Goal: Task Accomplishment & Management: Use online tool/utility

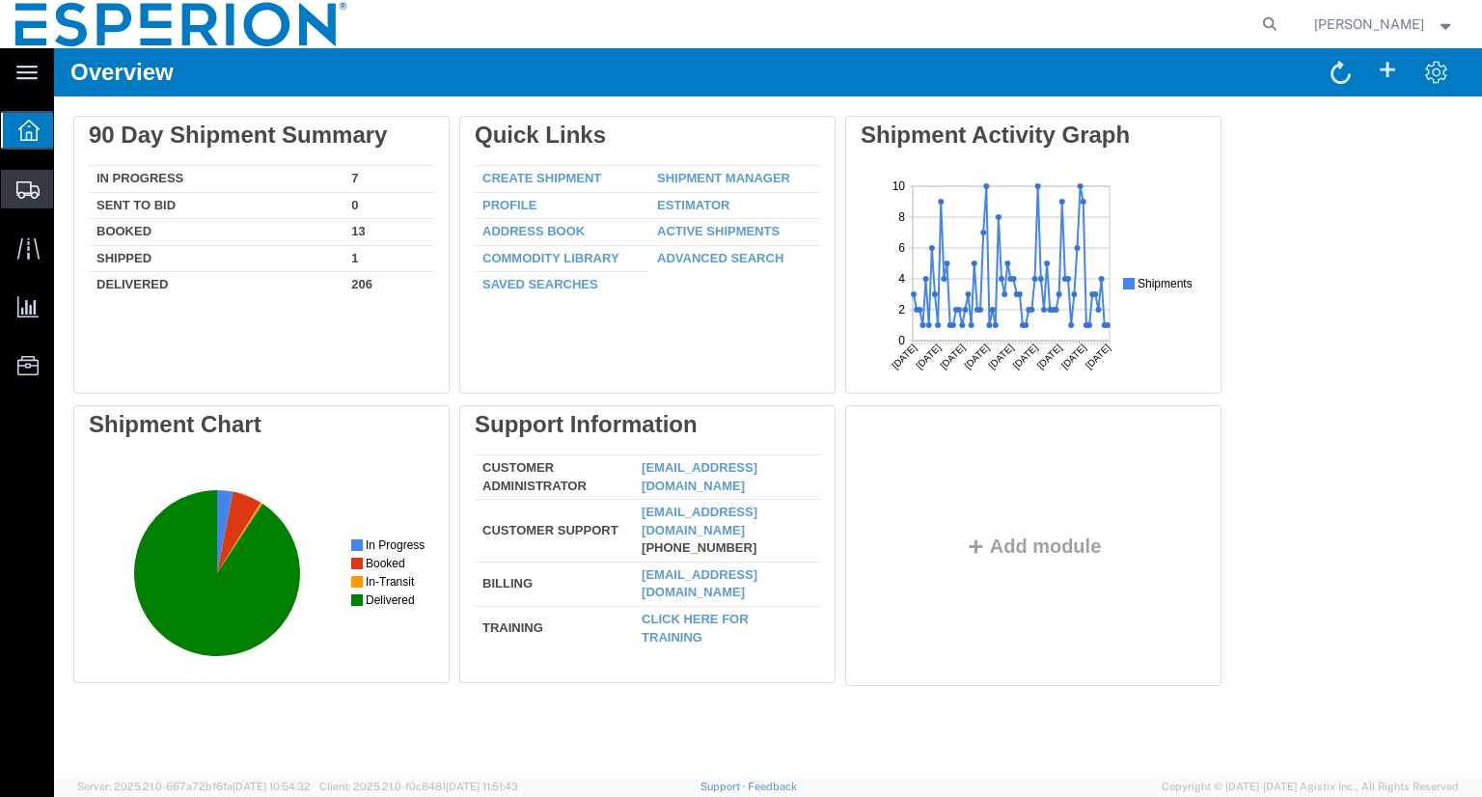
click at [0, 0] on span "Shipment Manager" at bounding box center [0, 0] width 0 height 0
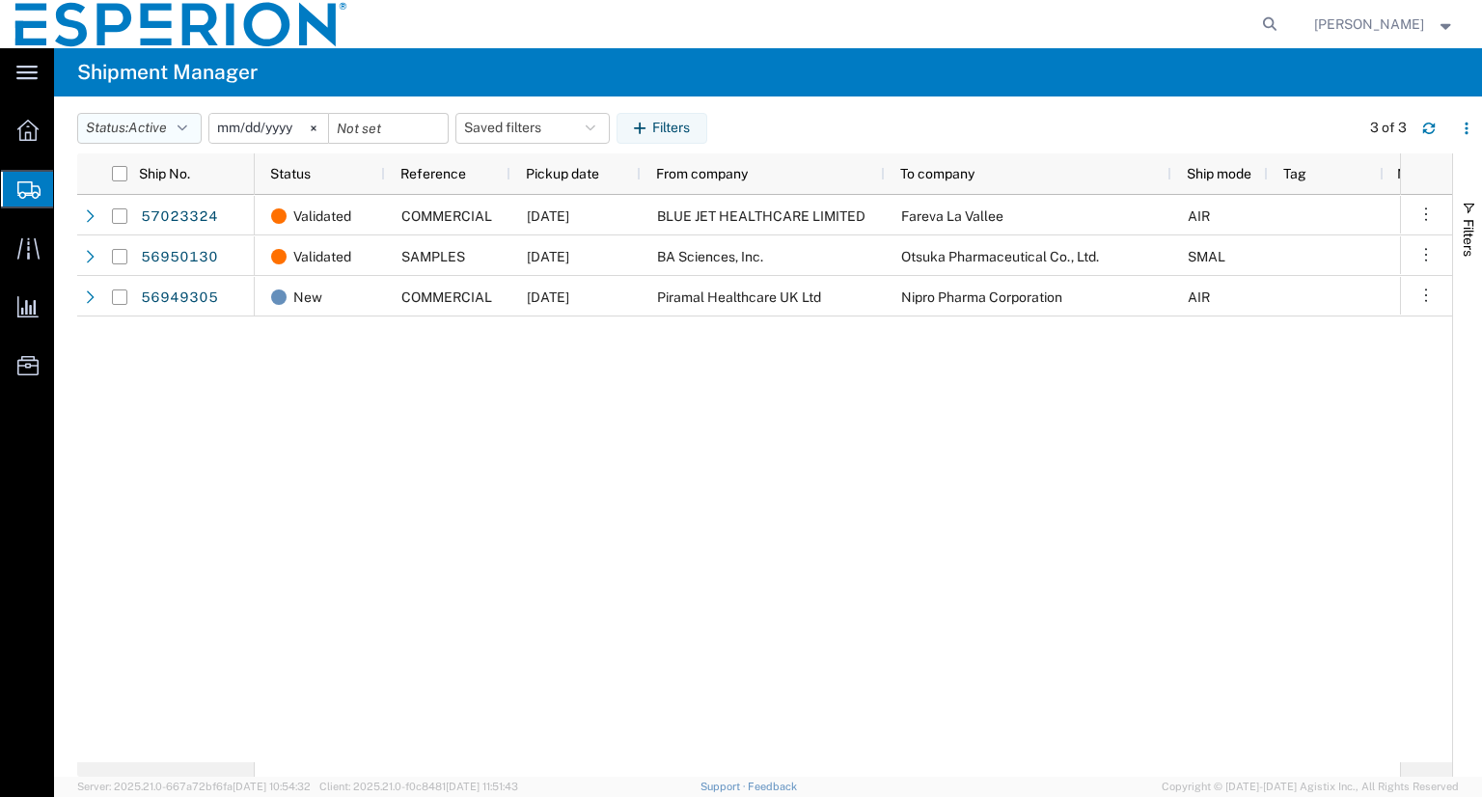
click at [187, 132] on icon "button" at bounding box center [183, 129] width 10 height 14
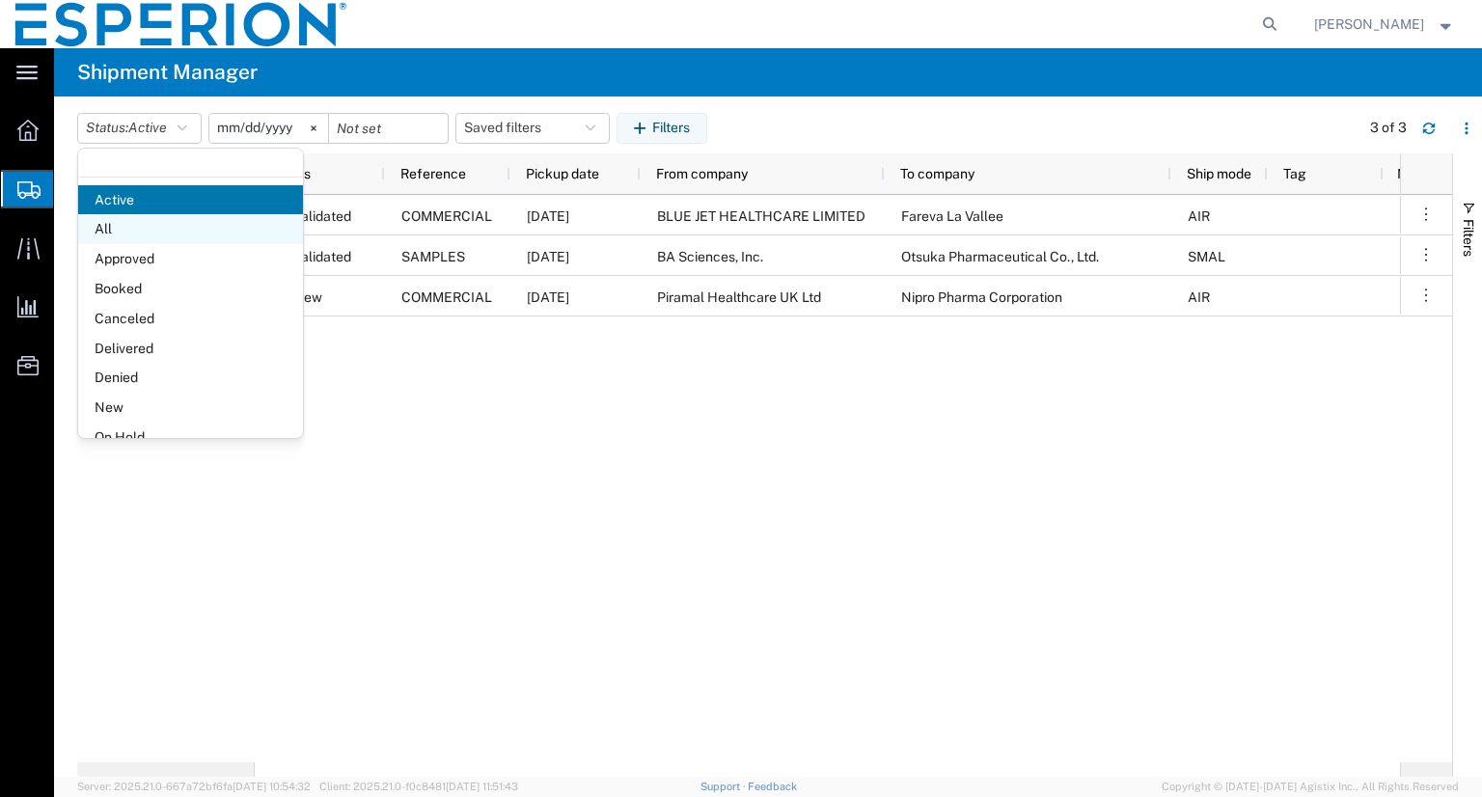
click at [126, 229] on span "All" at bounding box center [190, 229] width 225 height 30
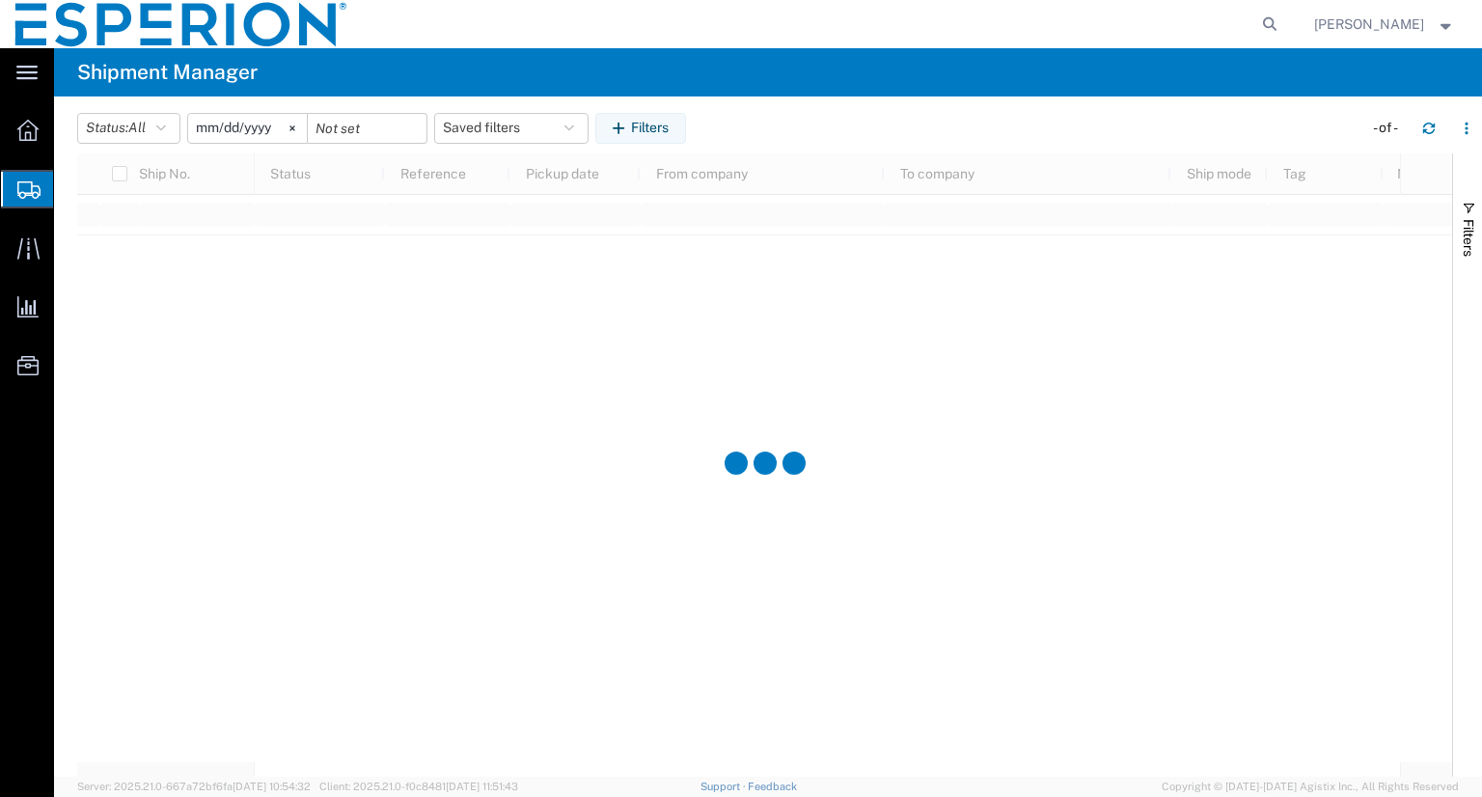
click at [229, 129] on input "[DATE]" at bounding box center [247, 128] width 119 height 29
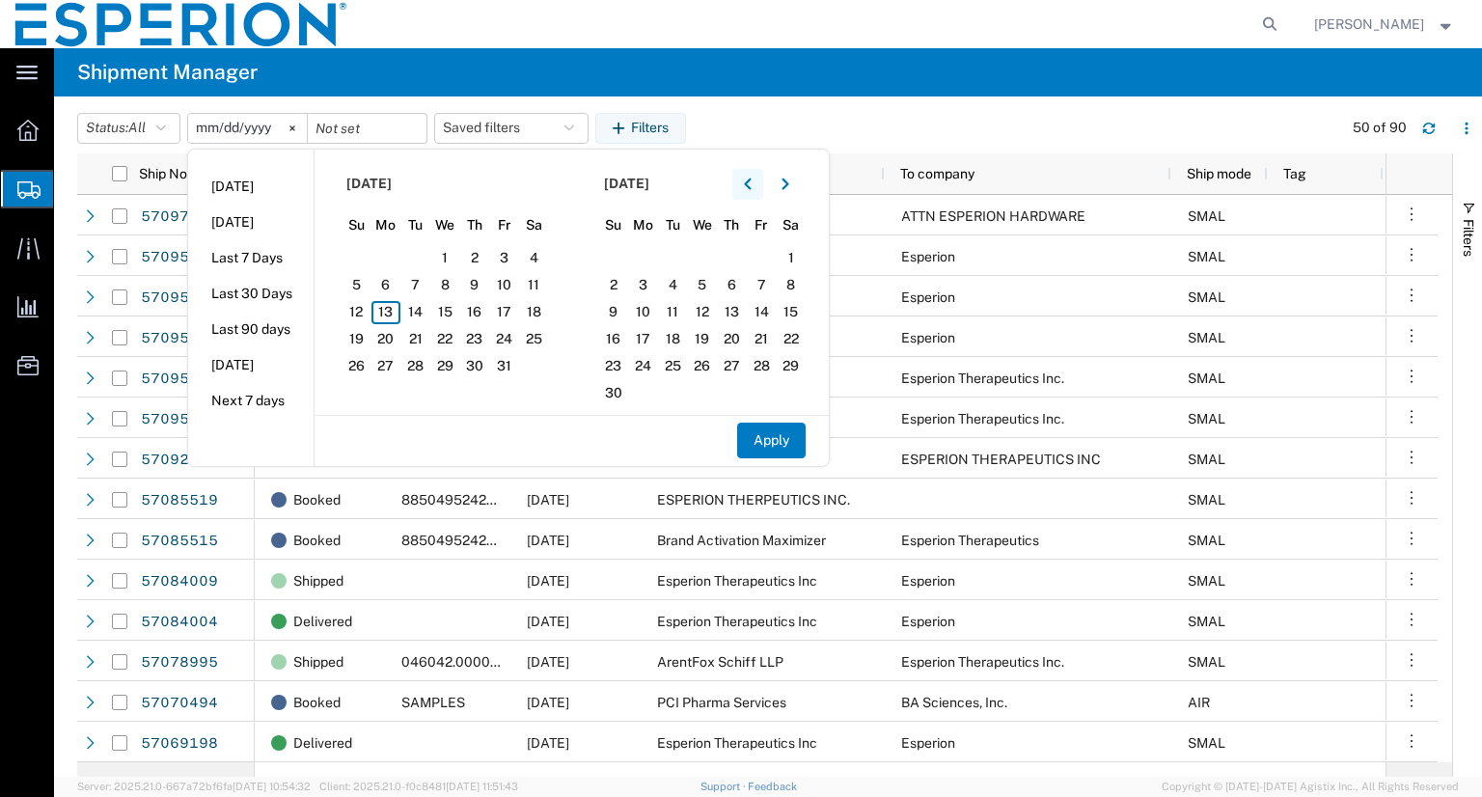
click at [751, 178] on icon "button" at bounding box center [748, 185] width 8 height 14
click at [514, 255] on span "1" at bounding box center [504, 258] width 30 height 23
click at [745, 182] on button "button" at bounding box center [747, 184] width 31 height 31
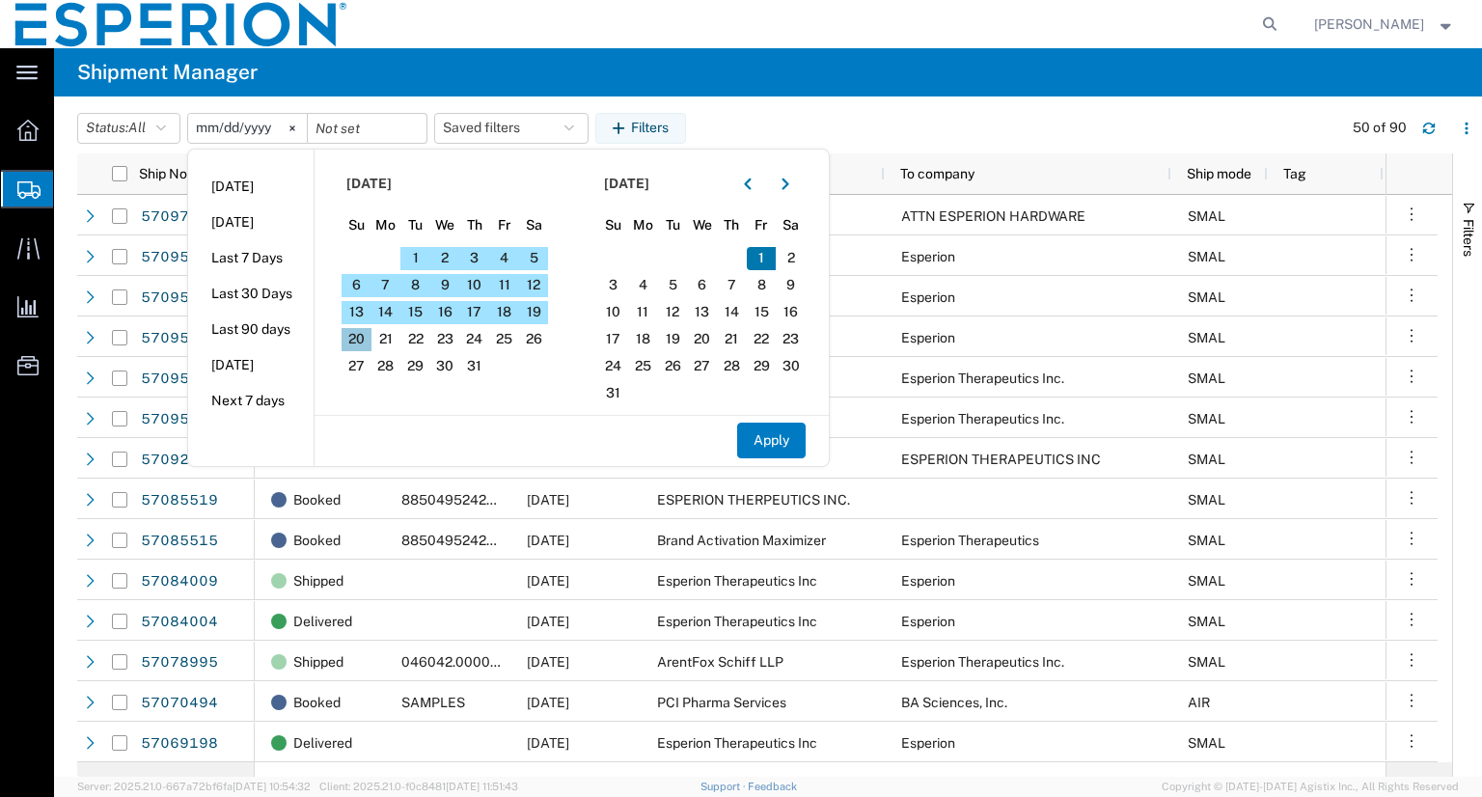
click at [363, 338] on span "20" at bounding box center [357, 339] width 30 height 23
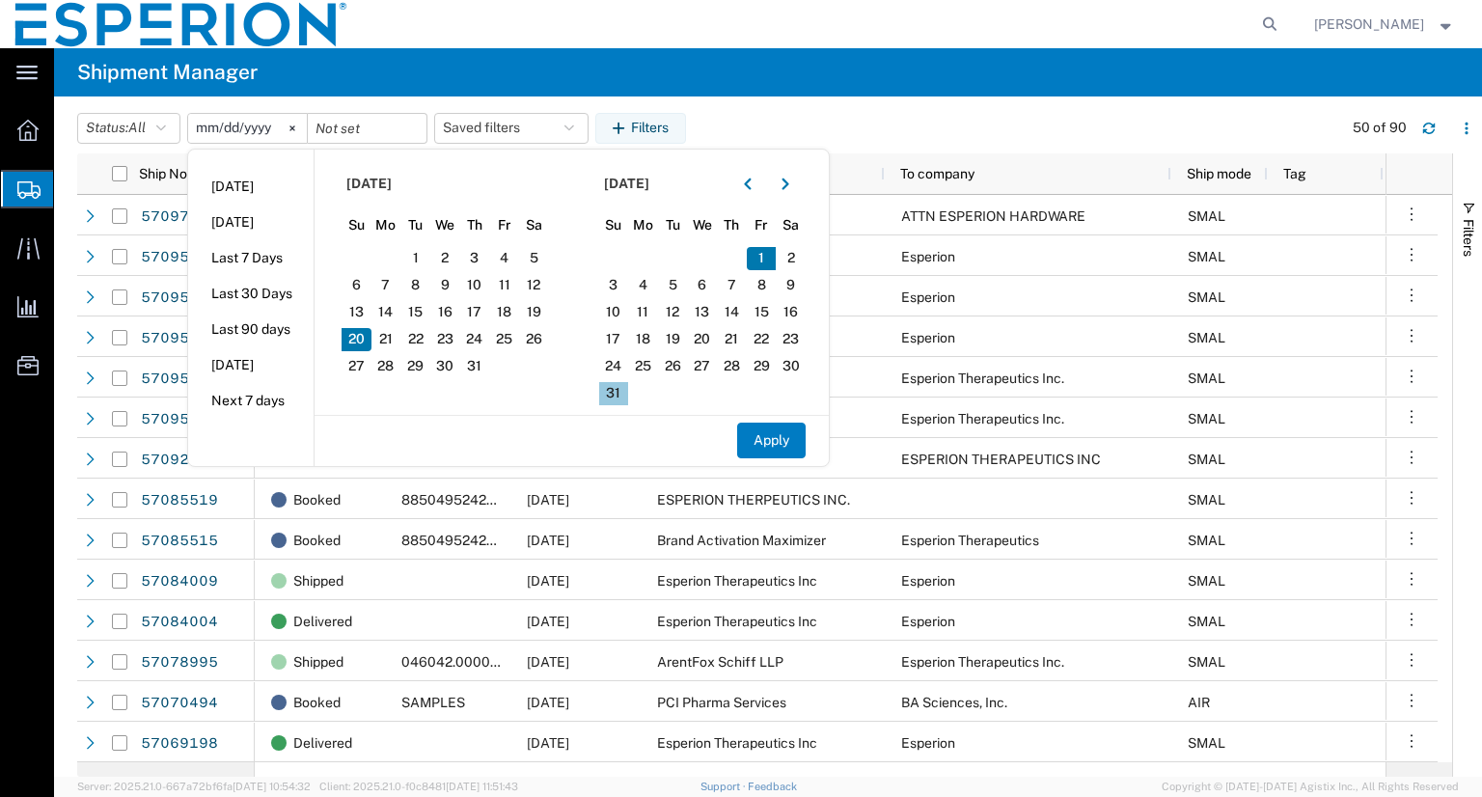
click at [614, 385] on span "31" at bounding box center [614, 393] width 30 height 23
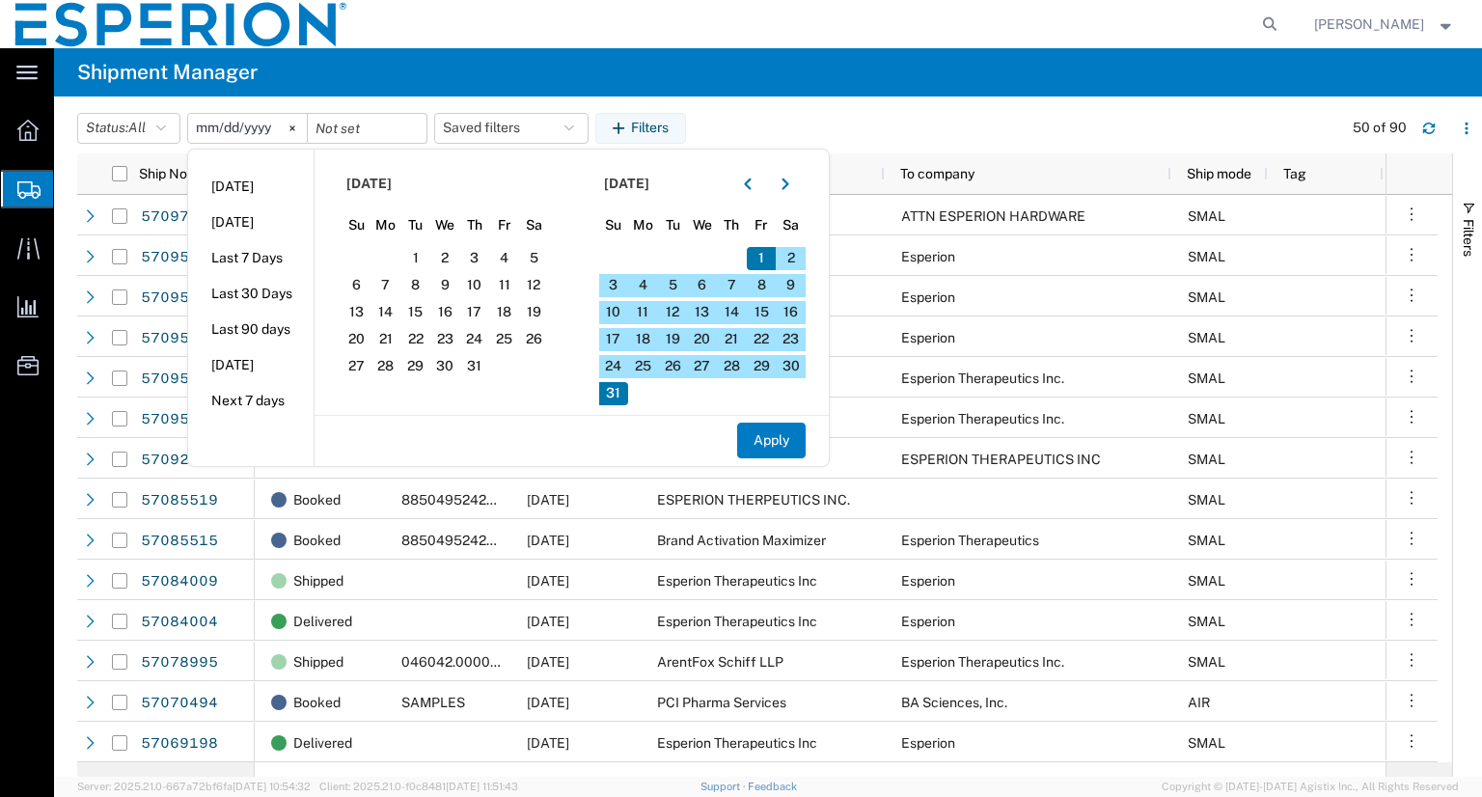
click at [812, 97] on agx-table-manager "Status: All Active All Approved Booked Canceled Delivered Denied New On Hold Pe…" at bounding box center [768, 436] width 1428 height 680
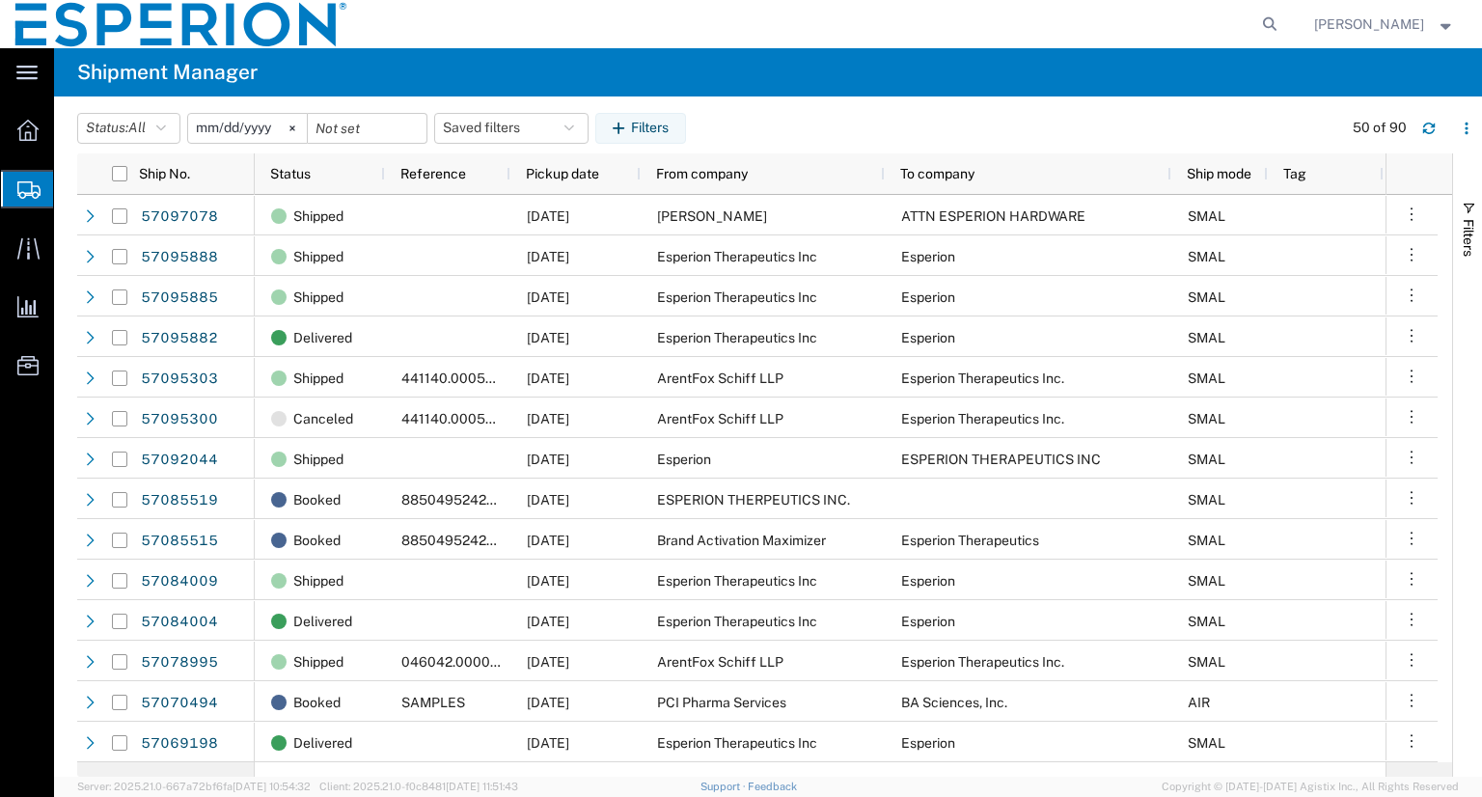
click at [250, 128] on input "[DATE]" at bounding box center [247, 128] width 119 height 29
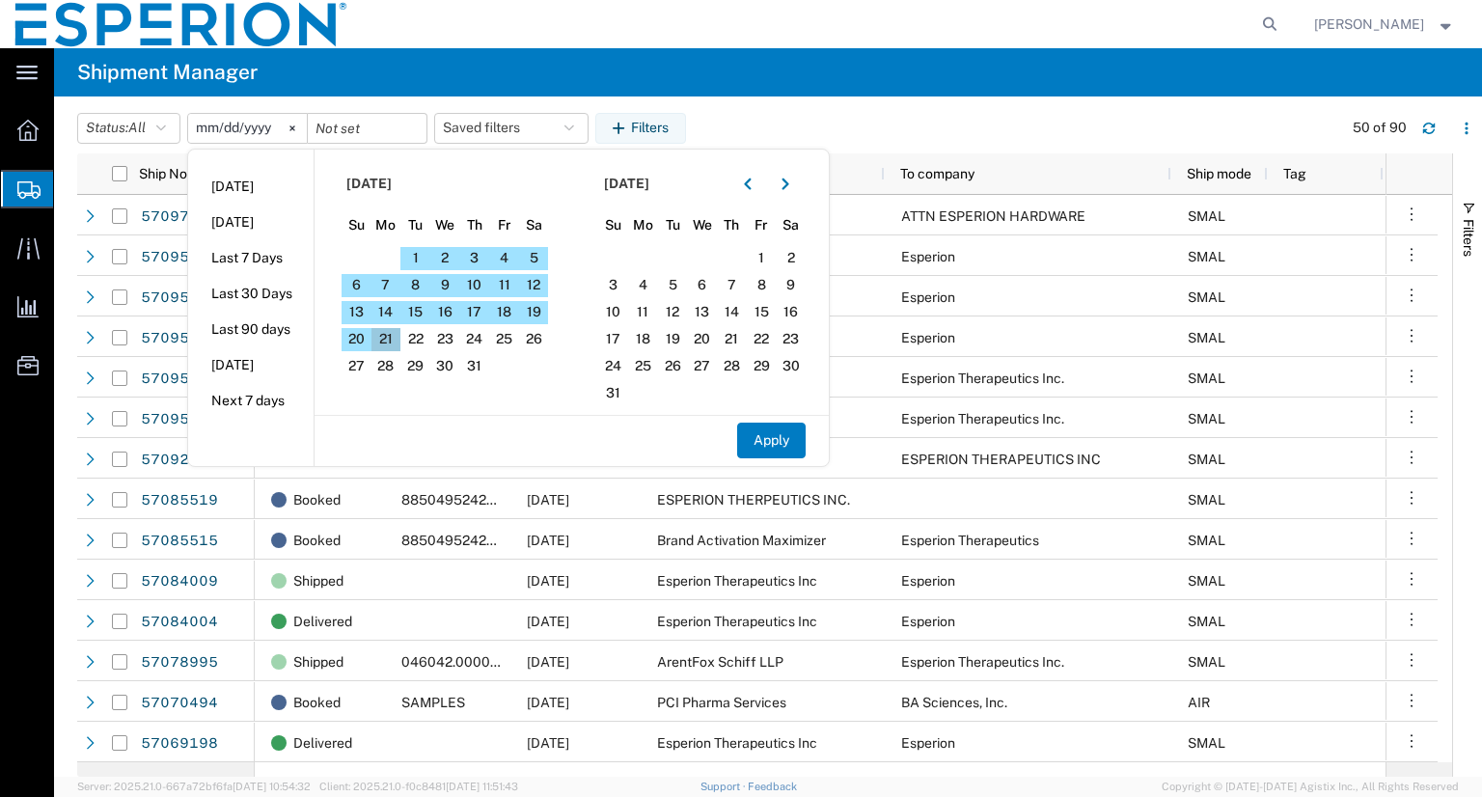
click at [397, 329] on span "21" at bounding box center [386, 339] width 30 height 23
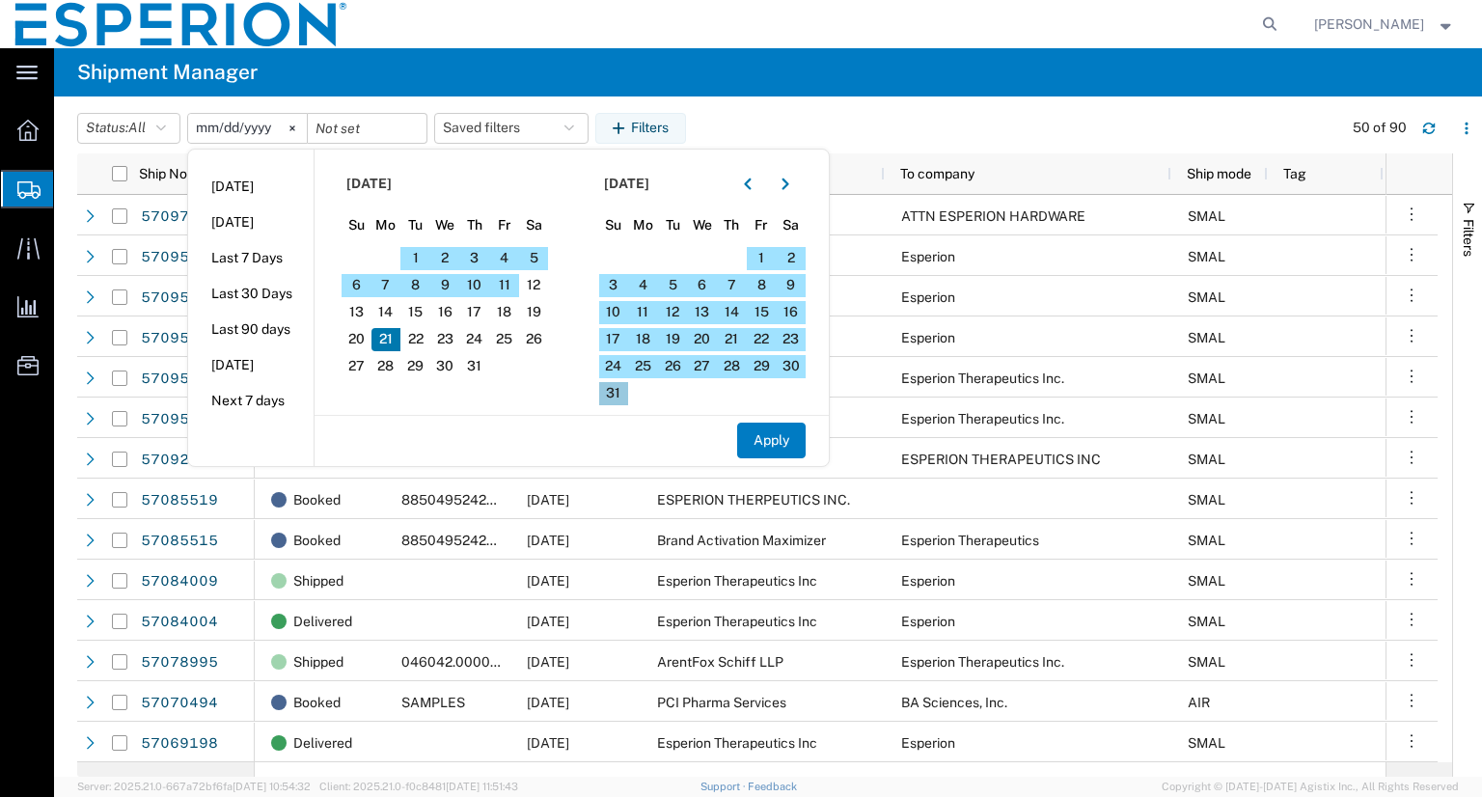
click at [616, 391] on span "31" at bounding box center [614, 393] width 30 height 23
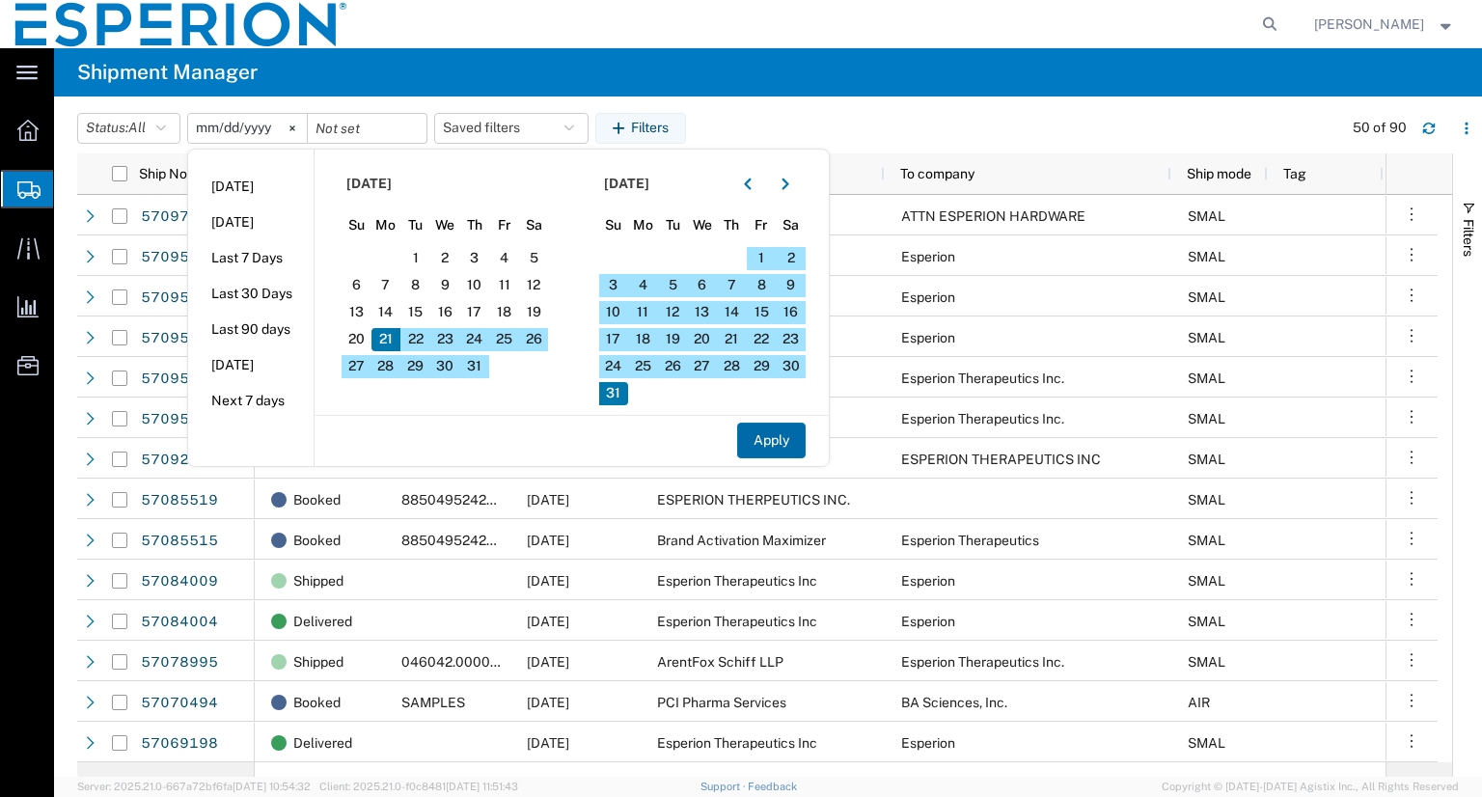
click at [774, 448] on button "Apply" at bounding box center [771, 441] width 68 height 36
type input "[DATE]"
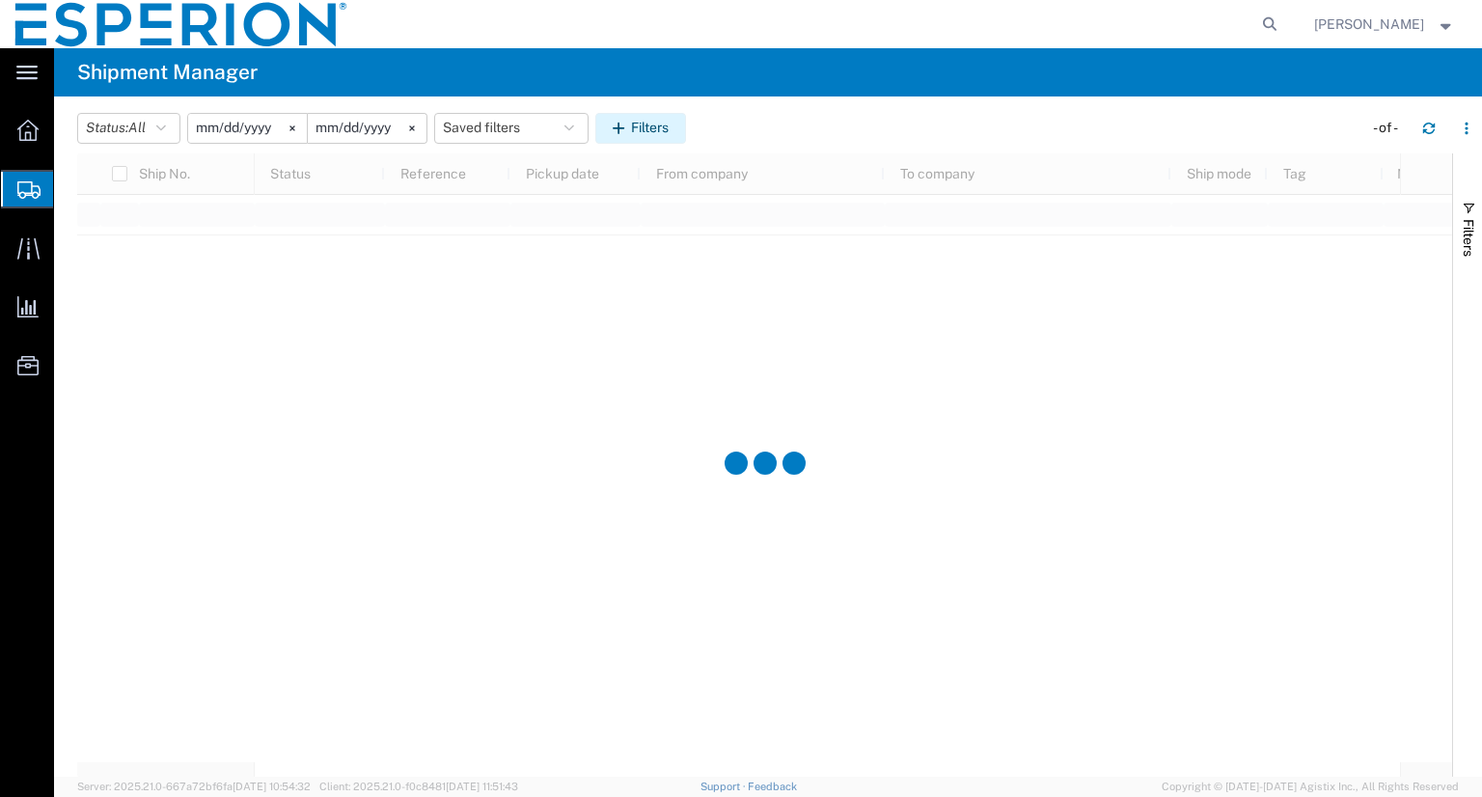
click at [667, 123] on button "Filters" at bounding box center [640, 128] width 91 height 31
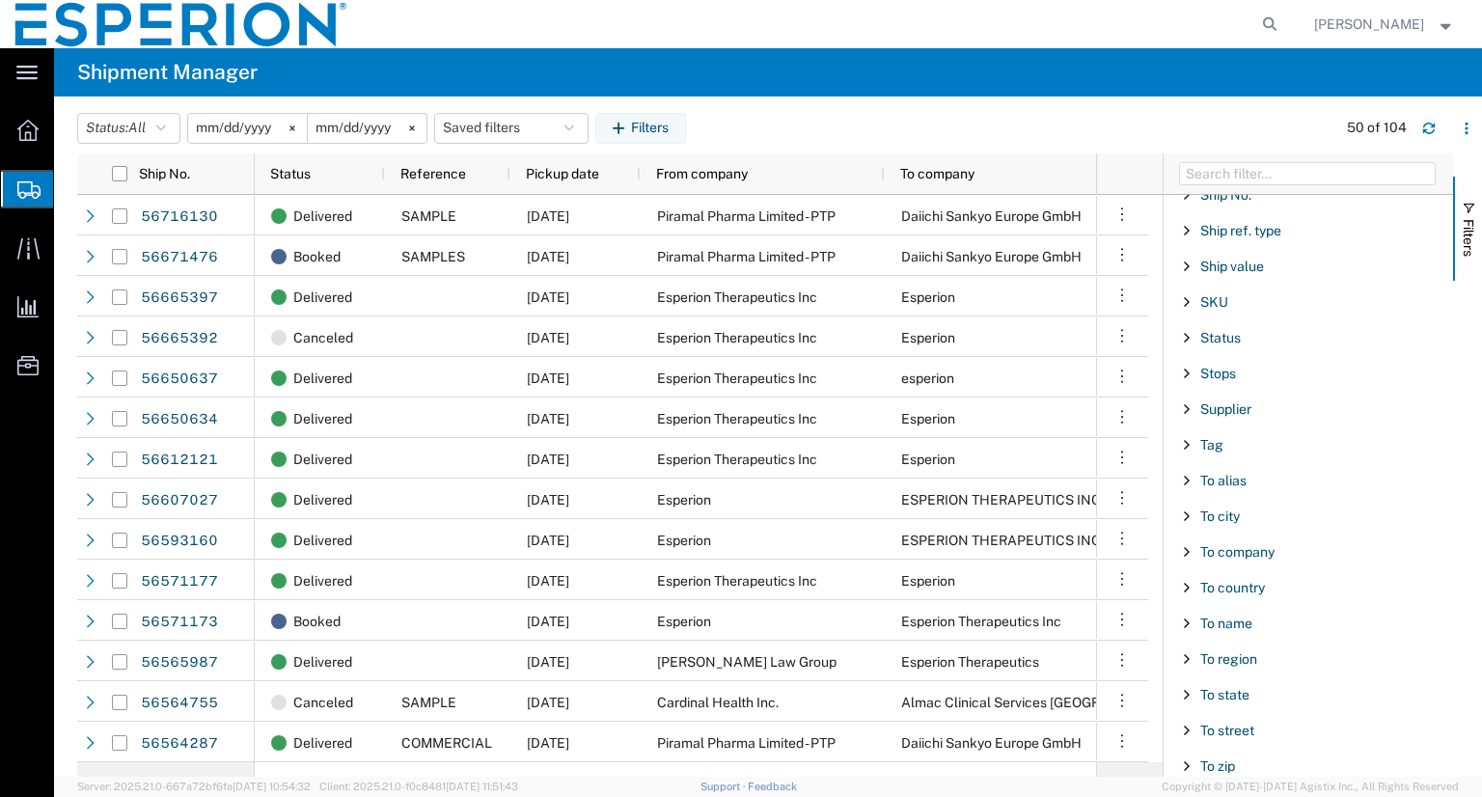
scroll to position [1657, 0]
click at [1266, 547] on span "To company" at bounding box center [1237, 554] width 74 height 15
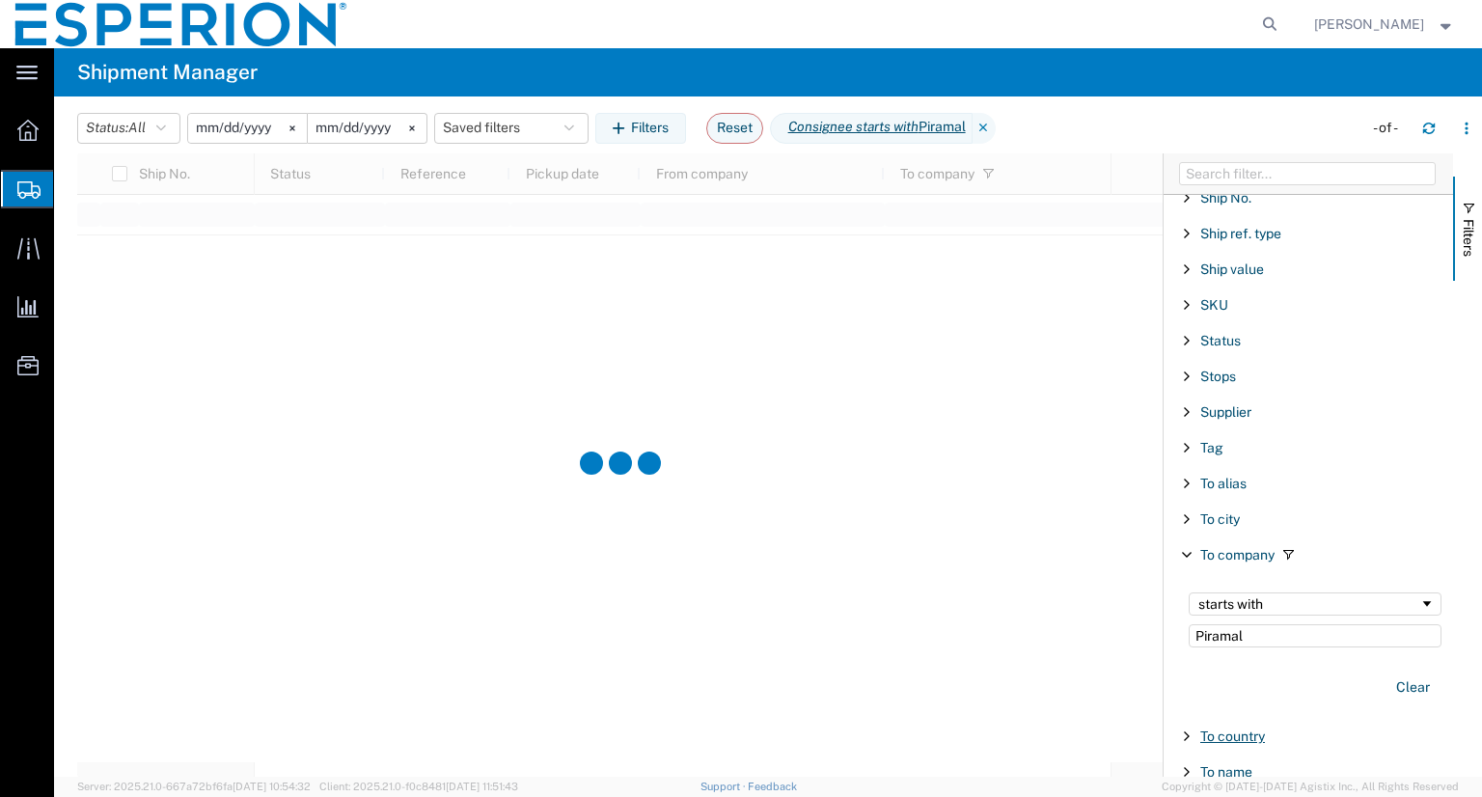
type input "Piramal"
click at [1239, 728] on span "To country" at bounding box center [1232, 735] width 65 height 15
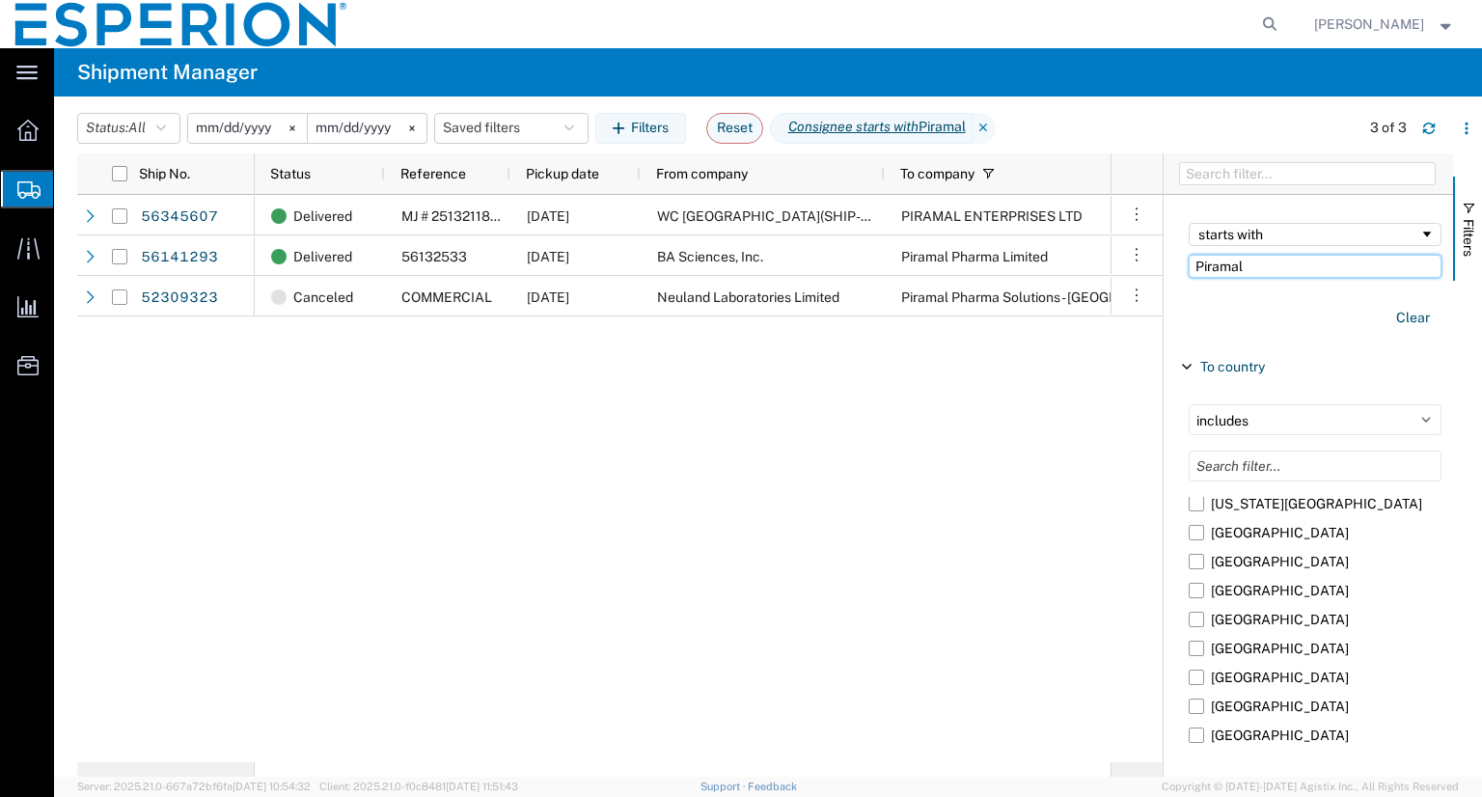
scroll to position [6854, 0]
click at [1201, 579] on label "[GEOGRAPHIC_DATA]" at bounding box center [1315, 564] width 253 height 29
click at [0, 0] on input "[GEOGRAPHIC_DATA]" at bounding box center [0, 0] width 0 height 0
